Goal: Information Seeking & Learning: Learn about a topic

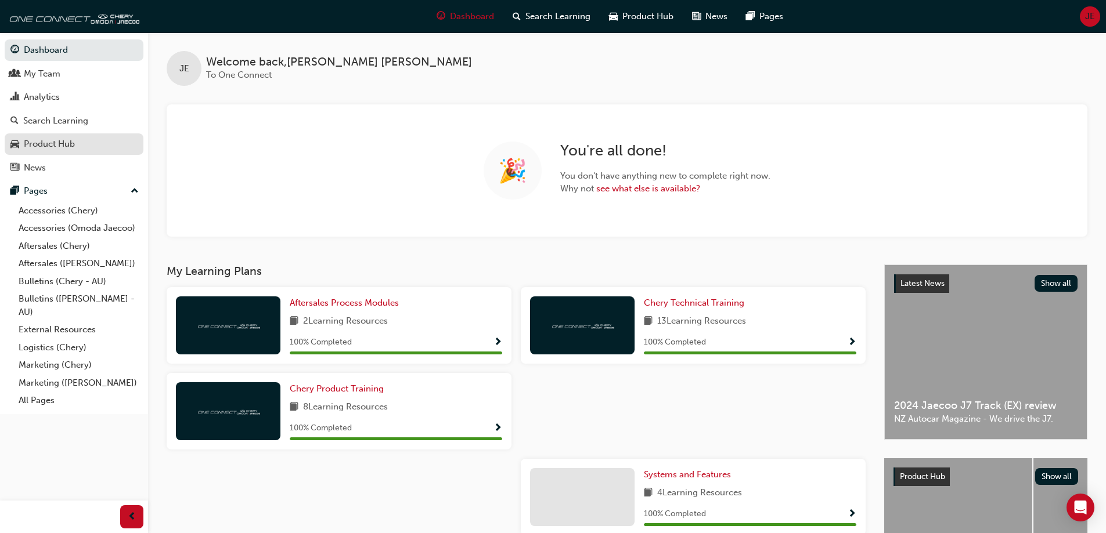
click at [55, 145] on div "Product Hub" at bounding box center [49, 144] width 51 height 13
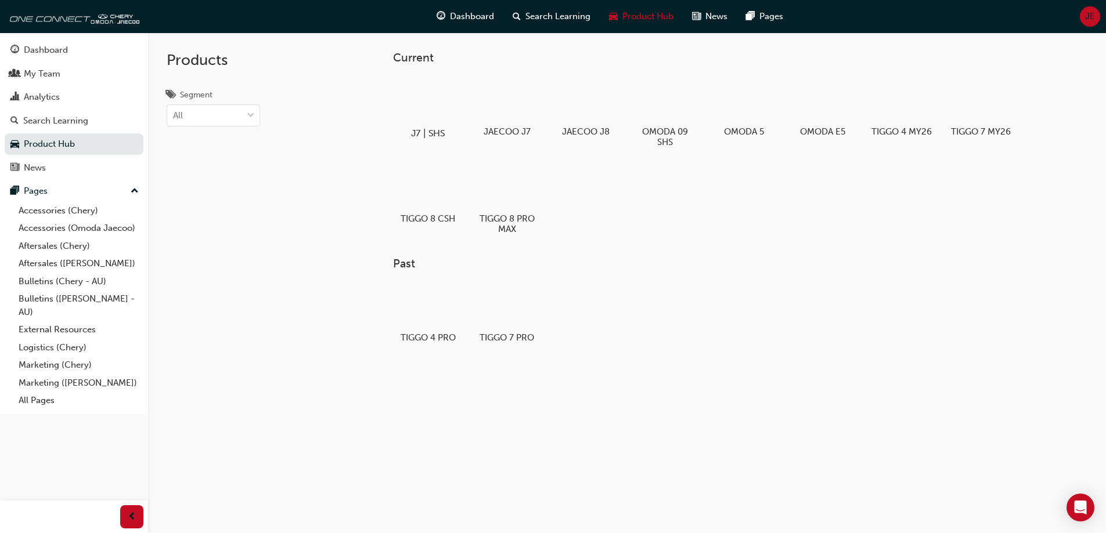
click at [436, 101] on div at bounding box center [427, 100] width 64 height 46
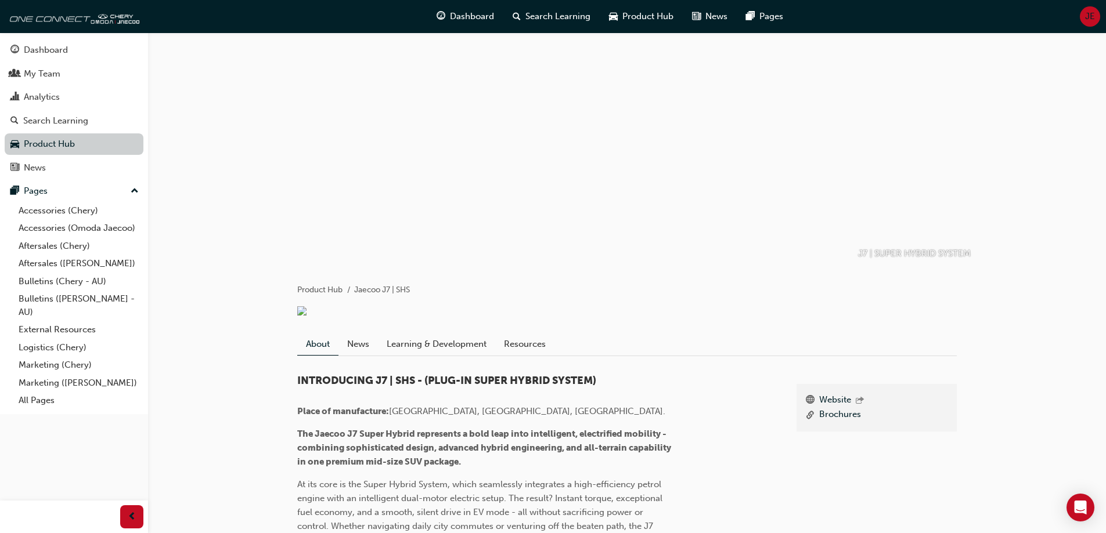
click at [47, 143] on link "Product Hub" at bounding box center [74, 143] width 139 height 21
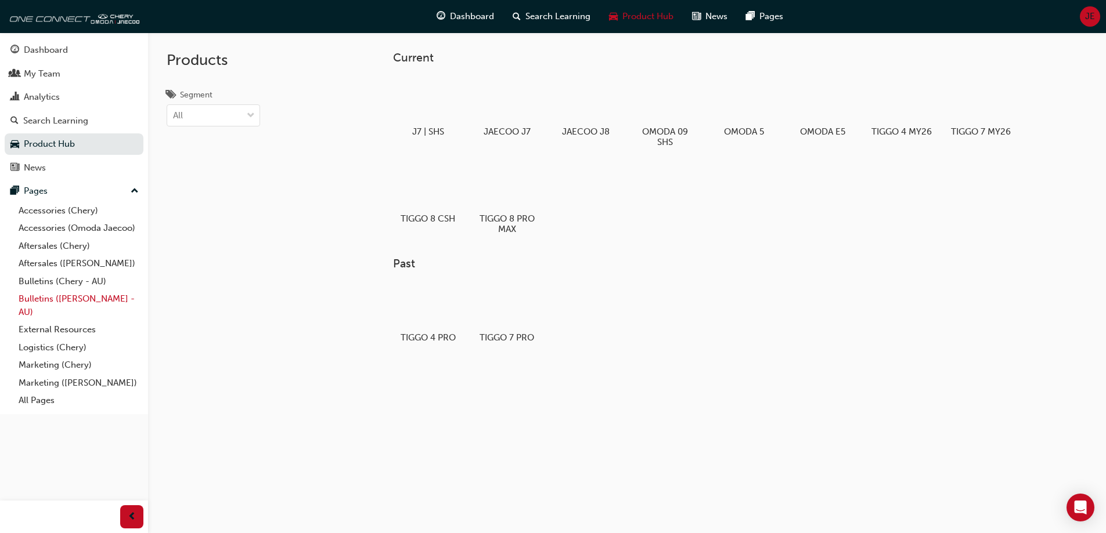
click at [43, 297] on link "Bulletins ([PERSON_NAME] - AU)" at bounding box center [78, 305] width 129 height 31
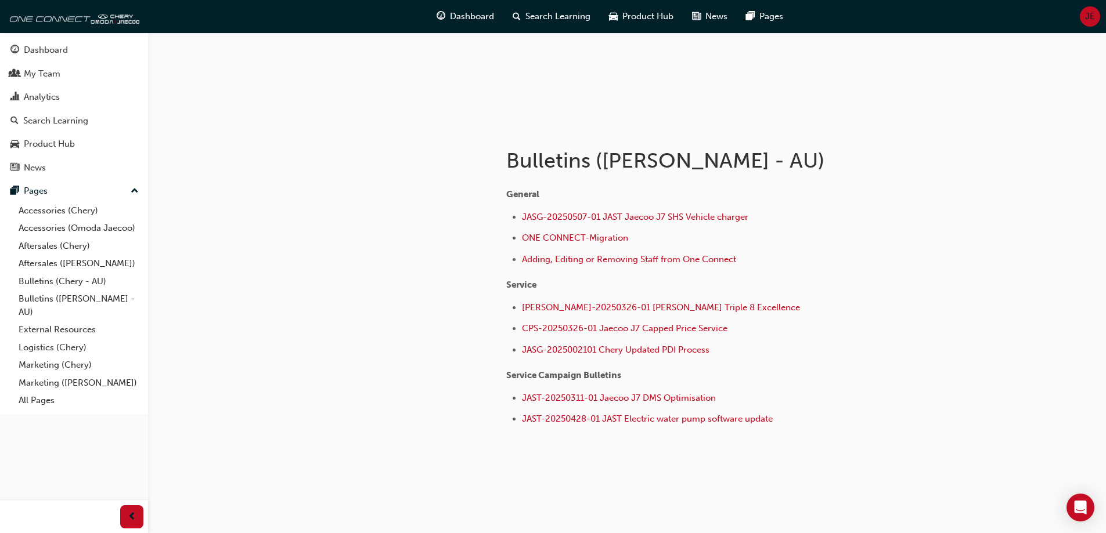
scroll to position [147, 0]
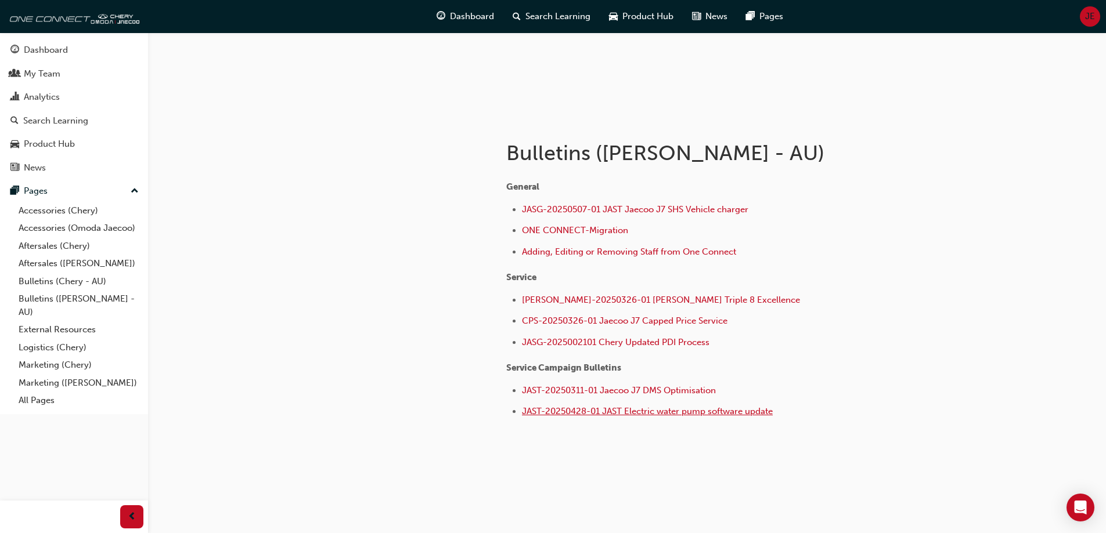
click at [583, 411] on span "JAST-20250428-01 JAST Electric water pump software update" at bounding box center [647, 411] width 251 height 10
